Goal: Contribute content: Add original content to the website for others to see

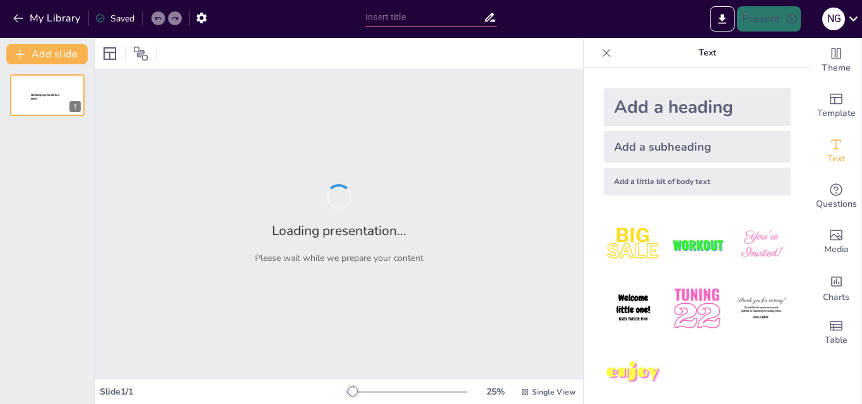
type input "Desafíos y Oportunidades en la Gestión de la [GEOGRAPHIC_DATA] en [GEOGRAPHIC_D…"
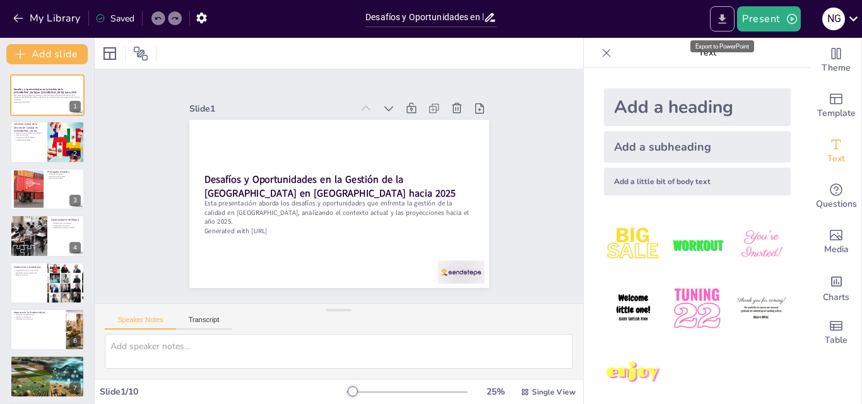
click at [724, 18] on icon "Export to PowerPoint" at bounding box center [723, 18] width 8 height 9
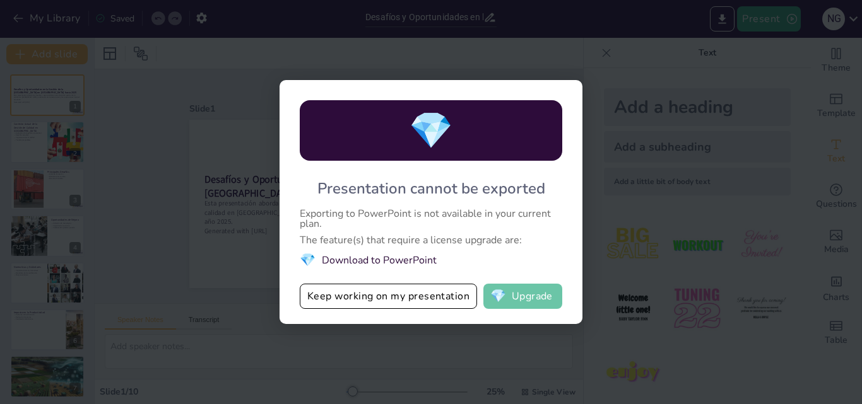
click at [523, 297] on button "💎 Upgrade" at bounding box center [522, 296] width 79 height 25
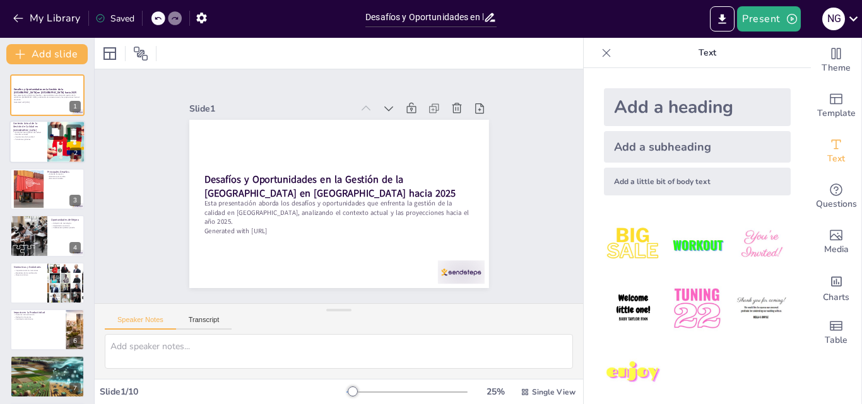
click at [72, 143] on div at bounding box center [66, 142] width 76 height 43
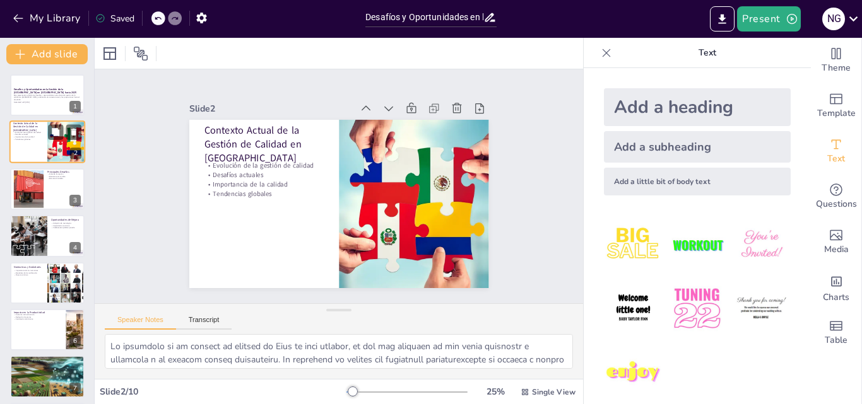
type textarea "Lo ipsumdolo si am consect ad elitsed do Eius te inci utlabor, et dol mag aliqu…"
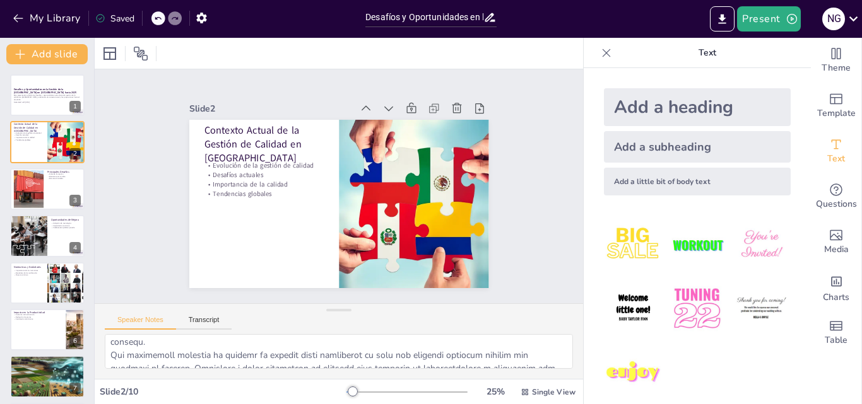
scroll to position [126, 0]
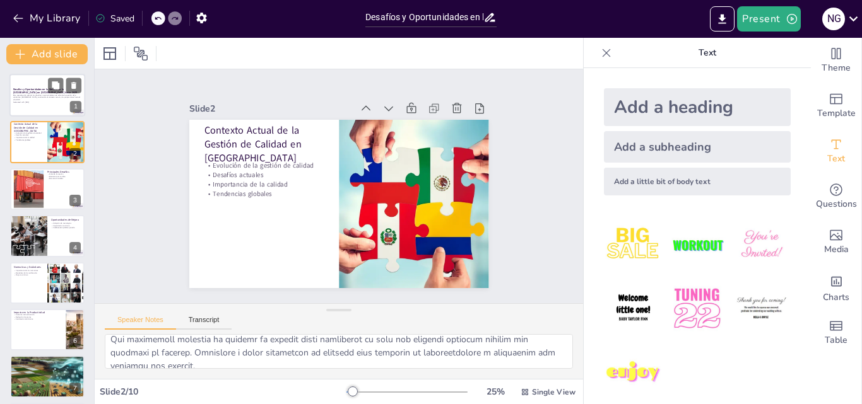
click at [72, 97] on p "Esta presentación aborda los desafíos y oportunidades que enfrenta la gestión d…" at bounding box center [47, 97] width 68 height 7
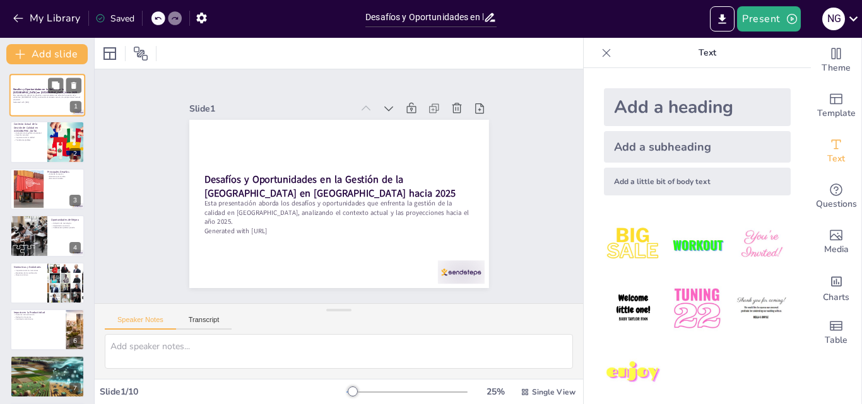
scroll to position [0, 0]
click at [615, 304] on img at bounding box center [633, 309] width 59 height 59
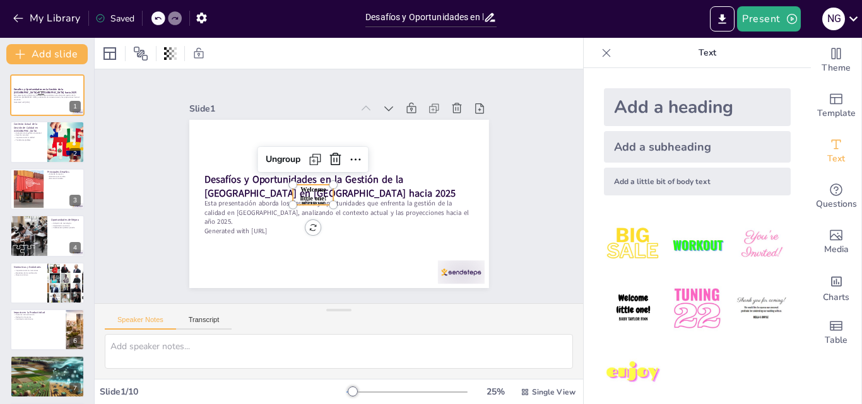
click at [307, 192] on span "Welcome little one!" at bounding box center [312, 185] width 30 height 23
click at [302, 225] on div "Desafíos y Oportunidades en la Gestión de la [GEOGRAPHIC_DATA] en [GEOGRAPHIC_D…" at bounding box center [335, 203] width 328 height 227
click at [332, 153] on icon at bounding box center [341, 160] width 18 height 18
click at [507, 260] on div "Slide 1 Desafíos y Oportunidades en la Gestión de la Calidad en [GEOGRAPHIC_DAT…" at bounding box center [338, 186] width 419 height 382
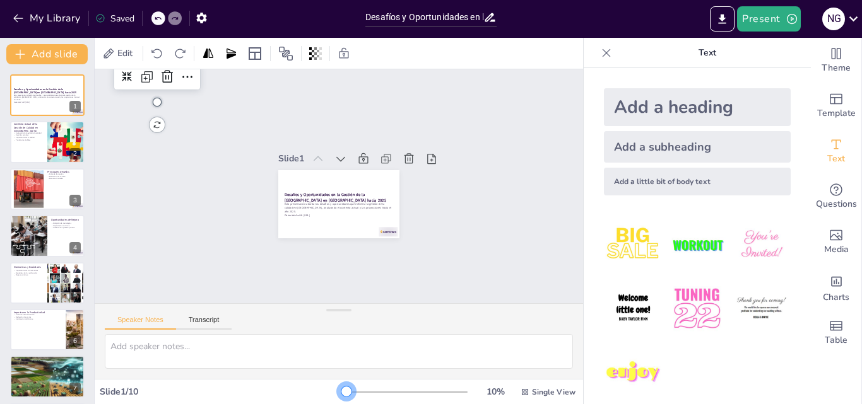
drag, startPoint x: 341, startPoint y: 392, endPoint x: 277, endPoint y: 374, distance: 66.9
click at [277, 374] on div "Edit Slide 1 Desafíos y Oportunidades en la Gestión de la Calidad en [GEOGRAPHI…" at bounding box center [339, 221] width 488 height 367
click at [44, 189] on div at bounding box center [47, 189] width 76 height 43
type textarea "La falta de formación en estándares internacionales es un desafío significativo…"
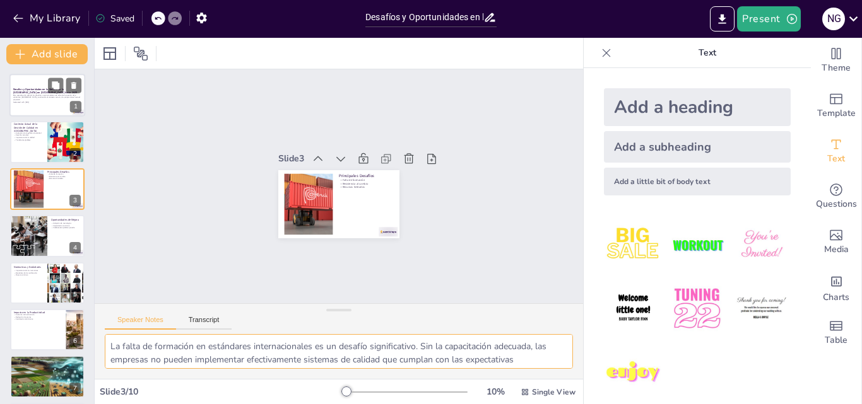
click at [26, 98] on p "Esta presentación aborda los desafíos y oportunidades que enfrenta la gestión d…" at bounding box center [47, 97] width 68 height 7
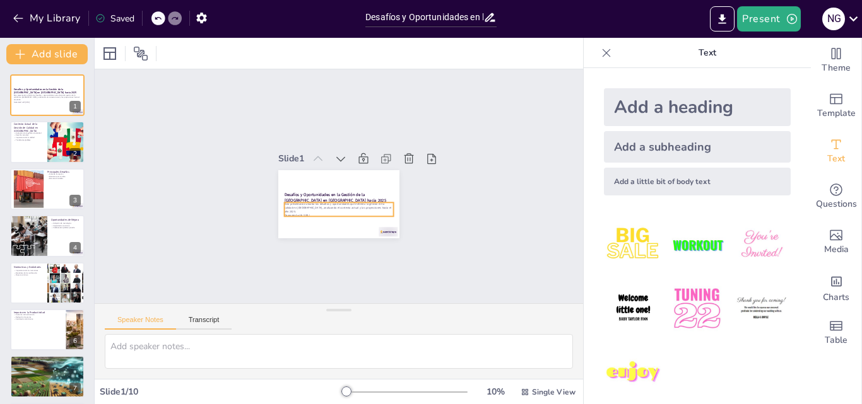
click at [289, 206] on p "Generated with [URL]" at bounding box center [332, 214] width 107 height 27
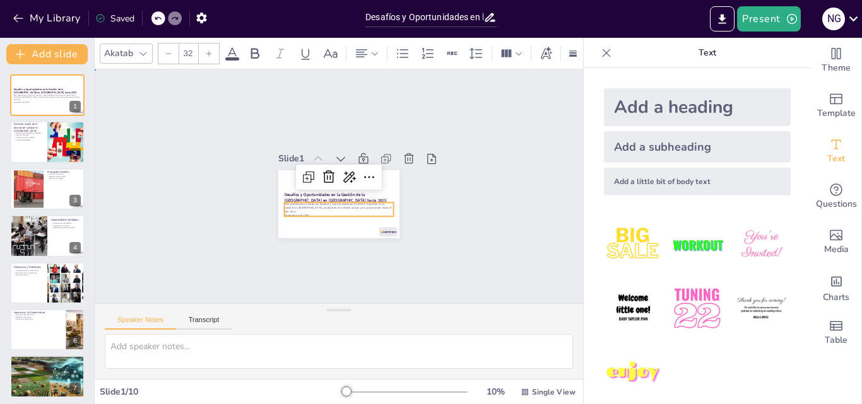
click at [495, 140] on div "Slide 1 Desafíos y Oportunidades en la Gestión de la Calidad en [GEOGRAPHIC_DAT…" at bounding box center [339, 187] width 510 height 284
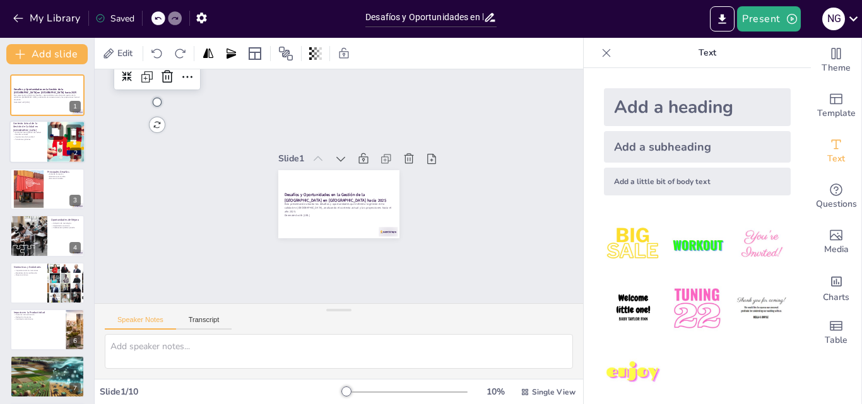
click at [34, 135] on p "Desafíos actuales" at bounding box center [28, 135] width 30 height 3
type textarea "Lo ipsumdolo si am consect ad elitsed do Eius te inci utlabor, et dol mag aliqu…"
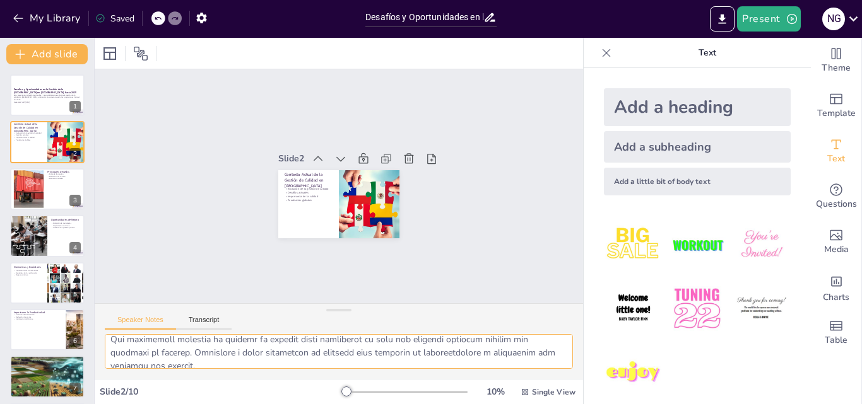
scroll to position [136, 0]
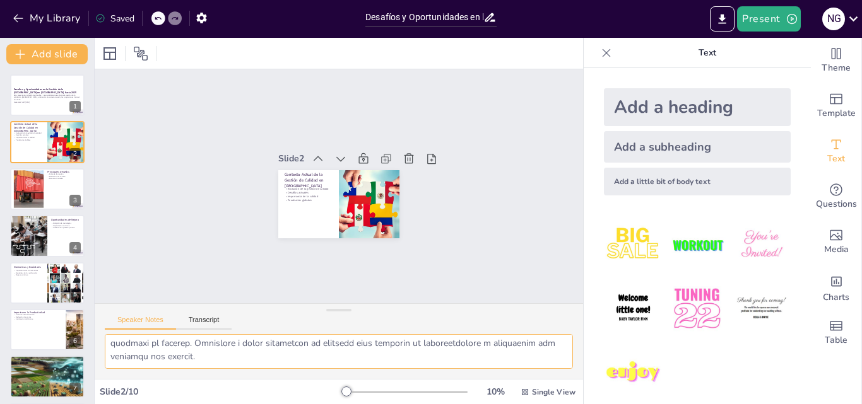
drag, startPoint x: 111, startPoint y: 348, endPoint x: 346, endPoint y: 367, distance: 236.1
click at [346, 367] on textarea at bounding box center [339, 351] width 468 height 35
click at [34, 103] on div at bounding box center [47, 95] width 76 height 43
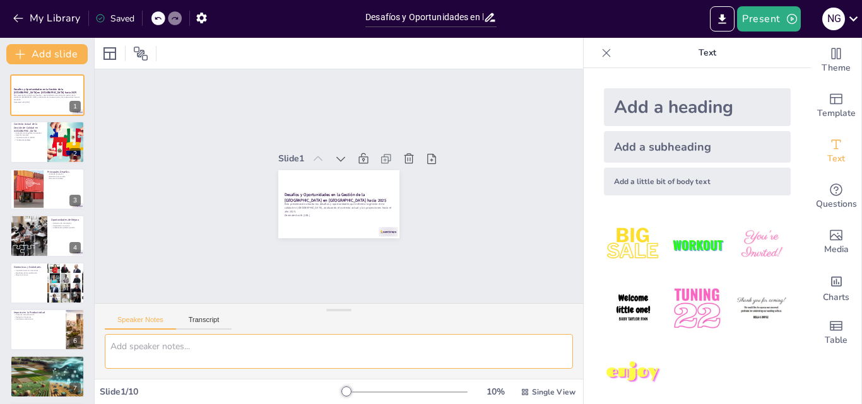
scroll to position [0, 0]
click at [37, 139] on p "Tendencias globales" at bounding box center [28, 140] width 30 height 3
type textarea "Lo ipsumdolo si am consect ad elitsed do Eius te inci utlabor, et dol mag aliqu…"
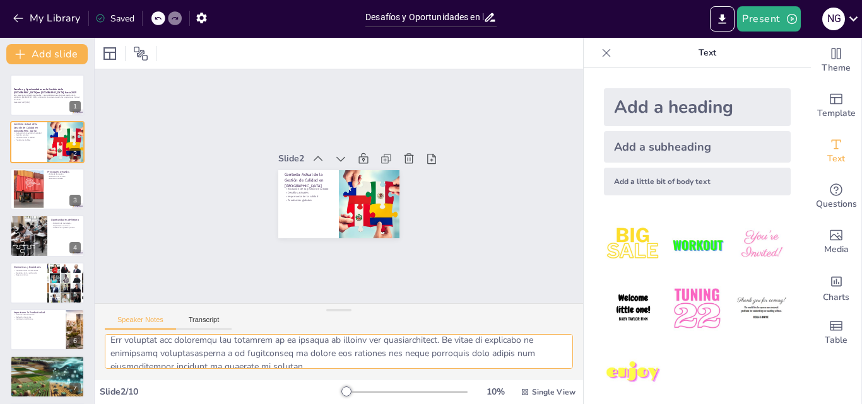
scroll to position [136, 0]
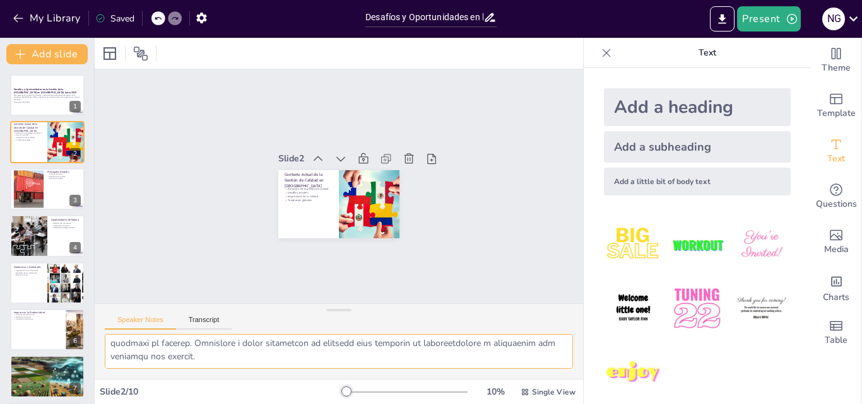
drag, startPoint x: 110, startPoint y: 346, endPoint x: 315, endPoint y: 372, distance: 206.0
click at [315, 372] on div at bounding box center [339, 356] width 488 height 45
click at [721, 15] on icon "Export to PowerPoint" at bounding box center [722, 19] width 13 height 13
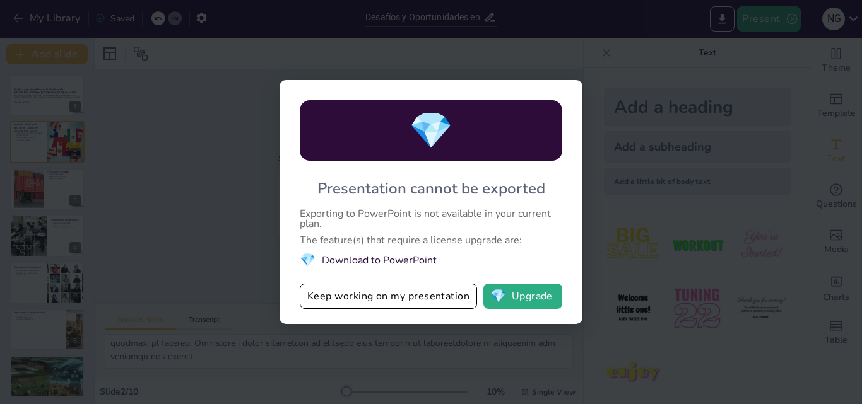
click at [663, 275] on div "💎 Presentation cannot be exported Exporting to PowerPoint is not available in y…" at bounding box center [431, 202] width 862 height 404
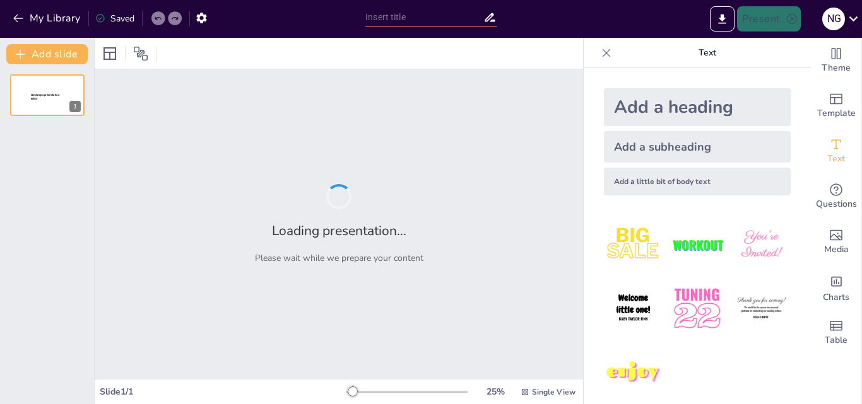
type input "Desafíos y Oportunidades en la Gestión de la [GEOGRAPHIC_DATA] en [GEOGRAPHIC_D…"
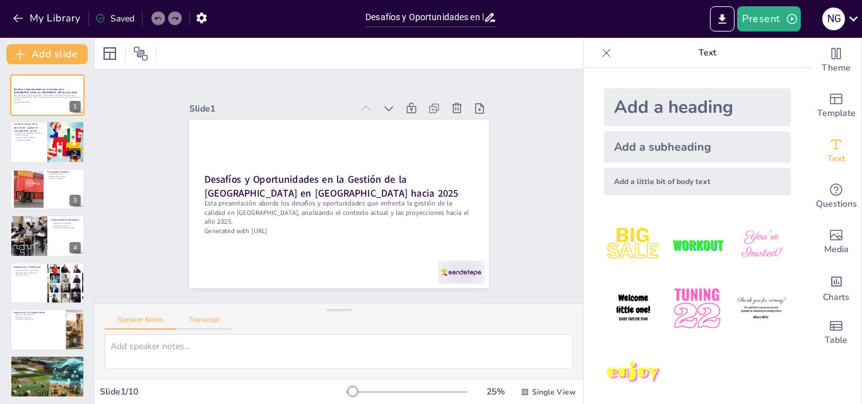
click at [206, 319] on button "Transcript" at bounding box center [204, 323] width 56 height 14
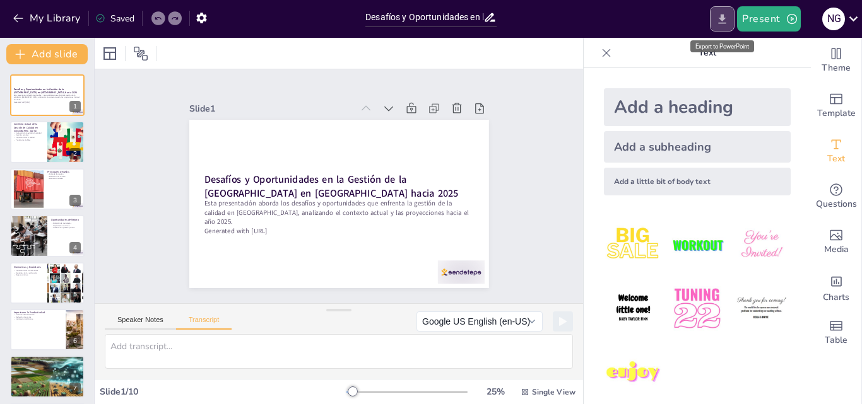
click at [724, 17] on icon "Export to PowerPoint" at bounding box center [723, 18] width 8 height 9
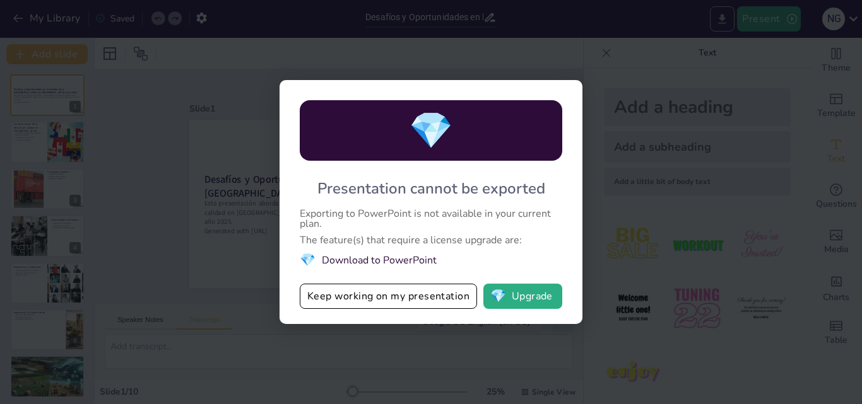
click at [724, 17] on div "💎 Presentation cannot be exported Exporting to PowerPoint is not available in y…" at bounding box center [431, 202] width 862 height 404
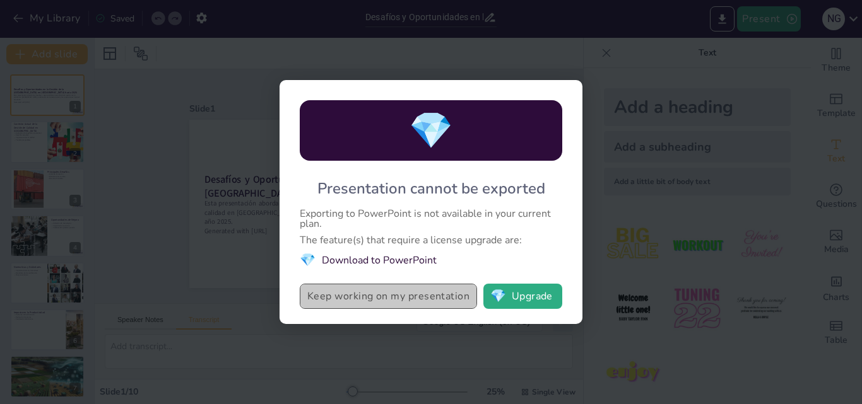
click at [404, 299] on button "Keep working on my presentation" at bounding box center [388, 296] width 177 height 25
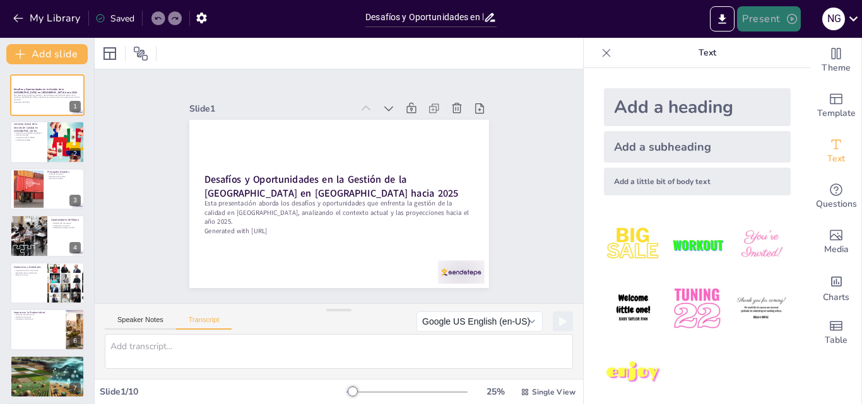
click at [794, 15] on icon "button" at bounding box center [792, 19] width 10 height 10
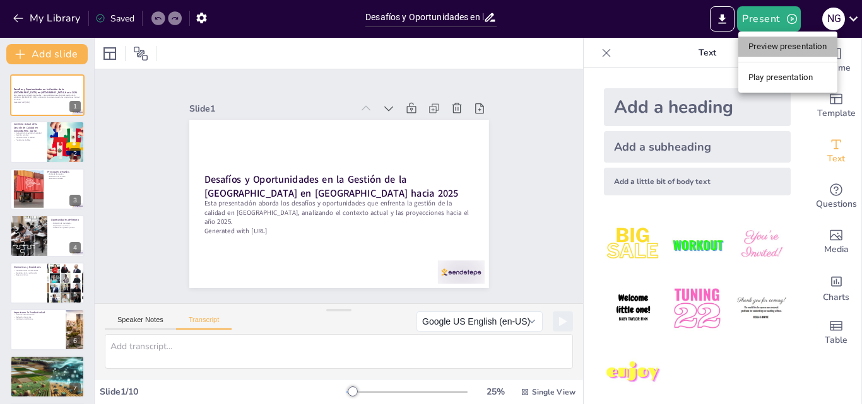
click at [786, 50] on li "Preview presentation" at bounding box center [787, 47] width 99 height 20
